Goal: Transaction & Acquisition: Purchase product/service

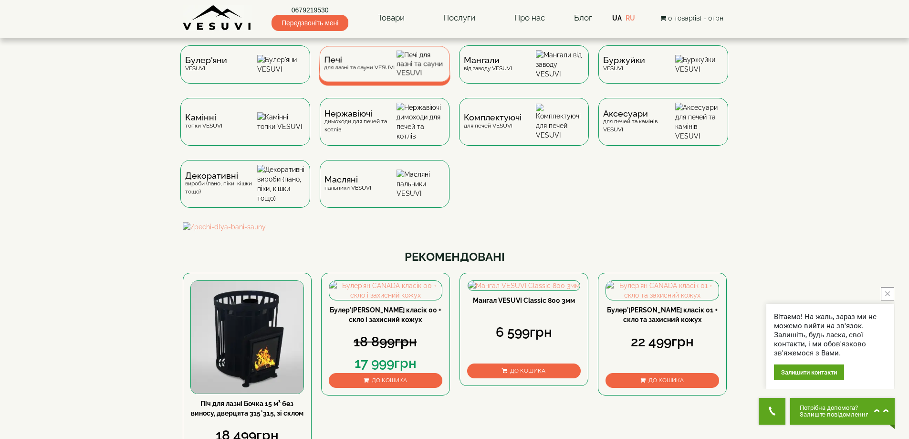
click at [385, 63] on span "Печі" at bounding box center [359, 59] width 71 height 7
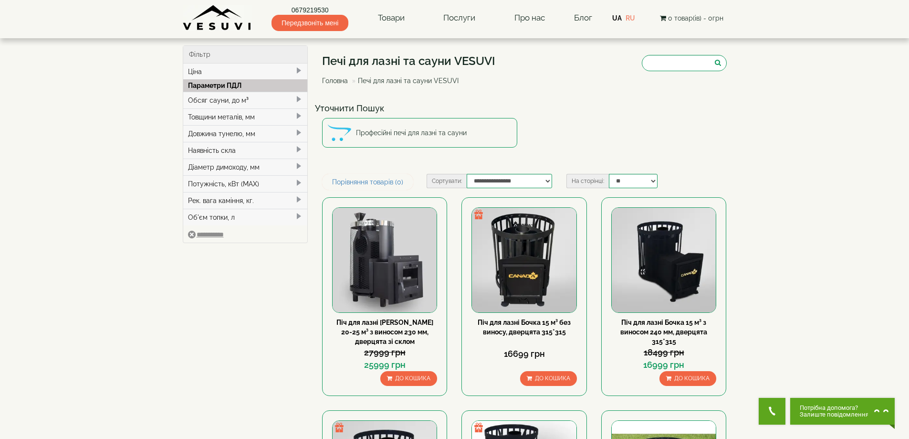
click at [225, 98] on div "Обсяг сауни, до м³" at bounding box center [245, 100] width 125 height 17
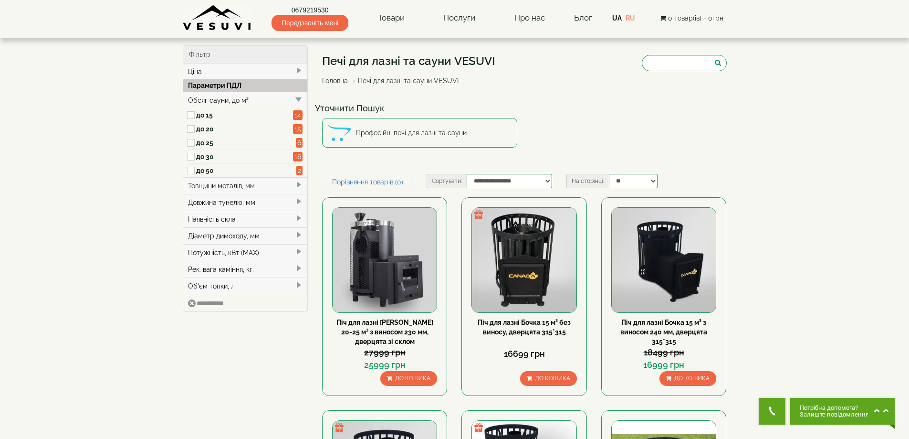
click at [207, 160] on label "до 30" at bounding box center [244, 157] width 97 height 10
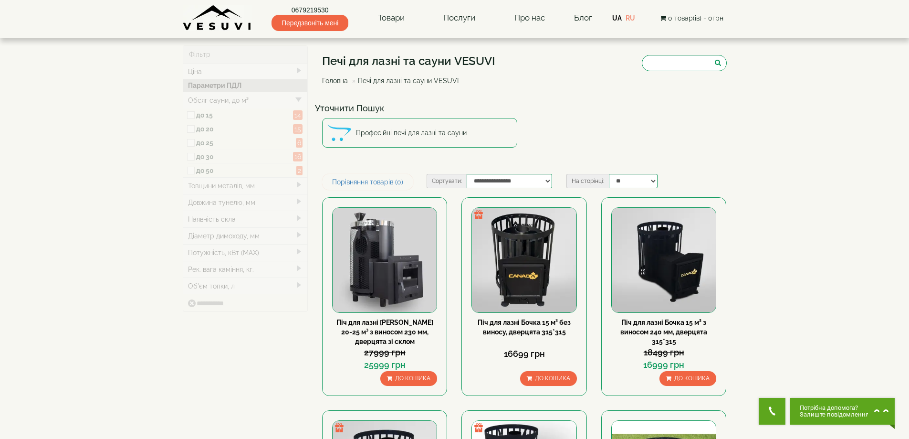
type input "*****"
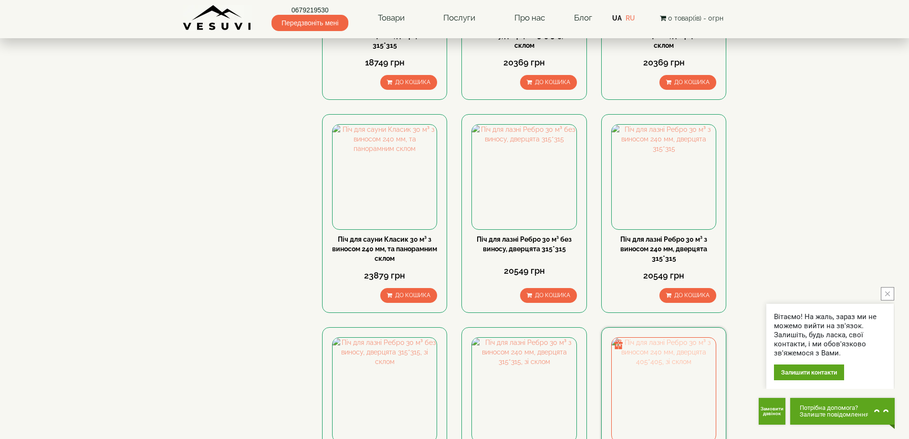
scroll to position [716, 0]
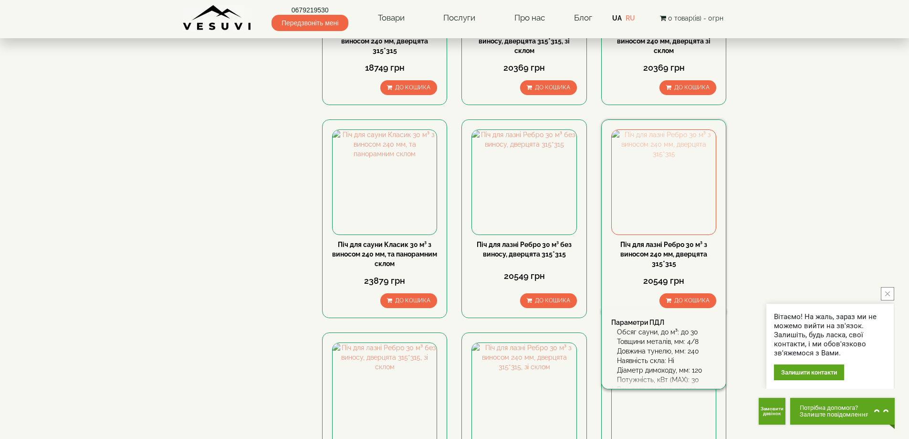
click at [635, 203] on img at bounding box center [664, 182] width 104 height 104
